Goal: Navigation & Orientation: Go to known website

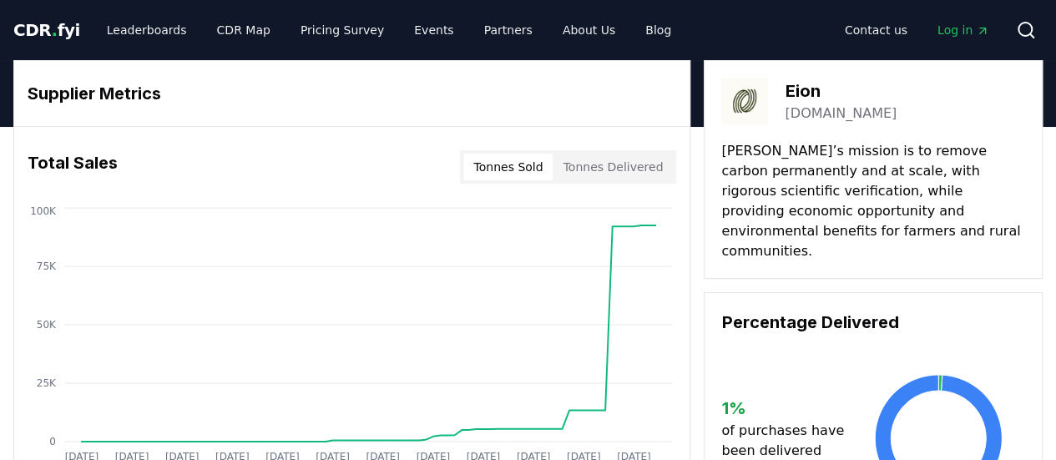
click at [51, 29] on span "CDR . fyi" at bounding box center [46, 30] width 67 height 20
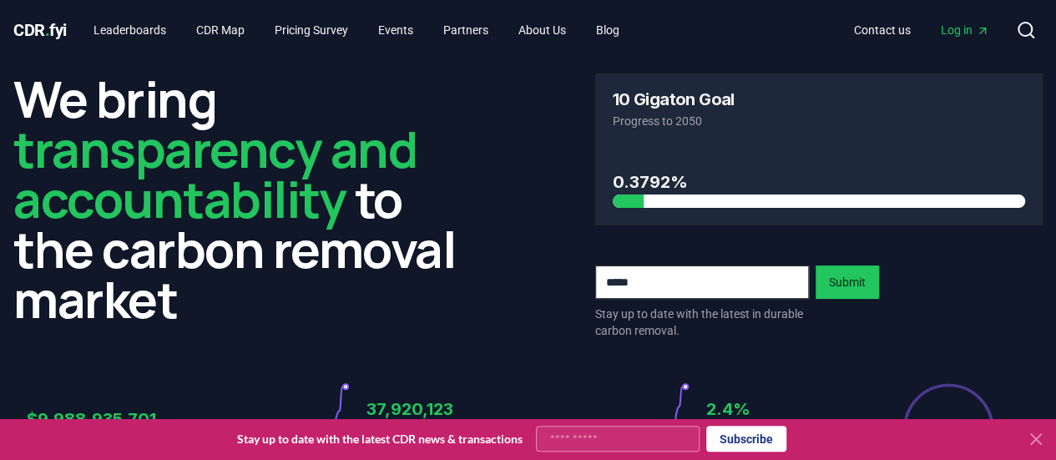
click at [970, 29] on span "Log in" at bounding box center [964, 30] width 48 height 17
